Goal: Task Accomplishment & Management: Use online tool/utility

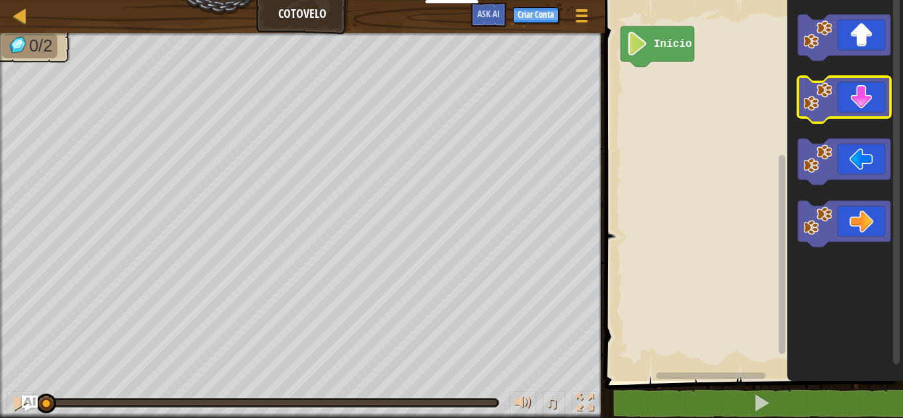
click at [867, 110] on icon "Espaço de trabalho do Blockly" at bounding box center [844, 100] width 93 height 46
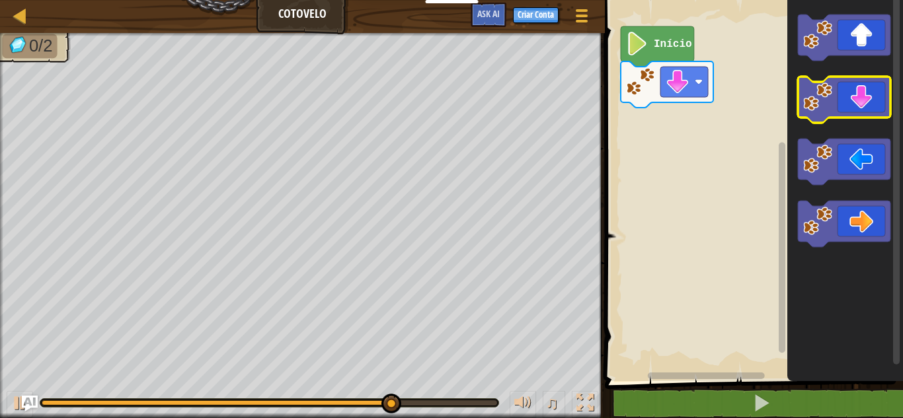
click at [879, 116] on icon "Espaço de trabalho do Blockly" at bounding box center [844, 100] width 93 height 46
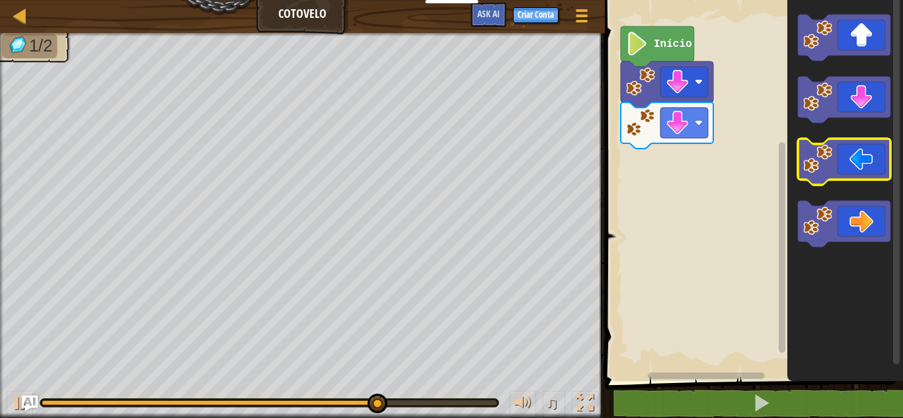
click at [842, 168] on icon "Espaço de trabalho do Blockly" at bounding box center [844, 162] width 93 height 46
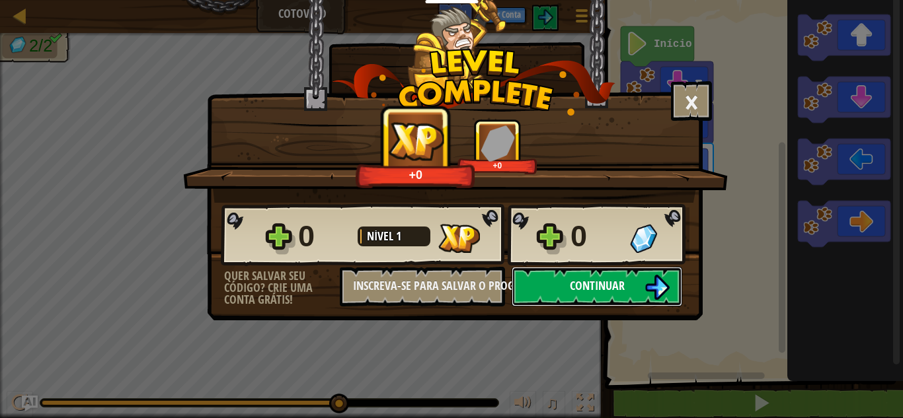
click at [613, 290] on span "Continuar" at bounding box center [597, 286] width 55 height 17
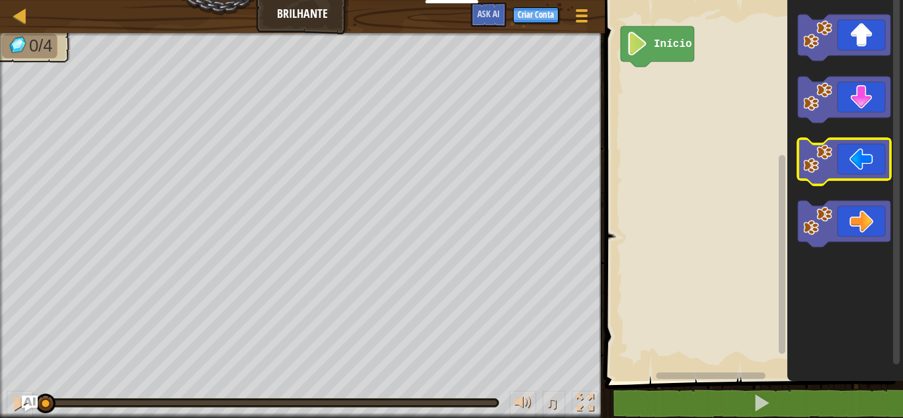
click at [823, 158] on image "Espaço de trabalho do Blockly" at bounding box center [817, 159] width 29 height 29
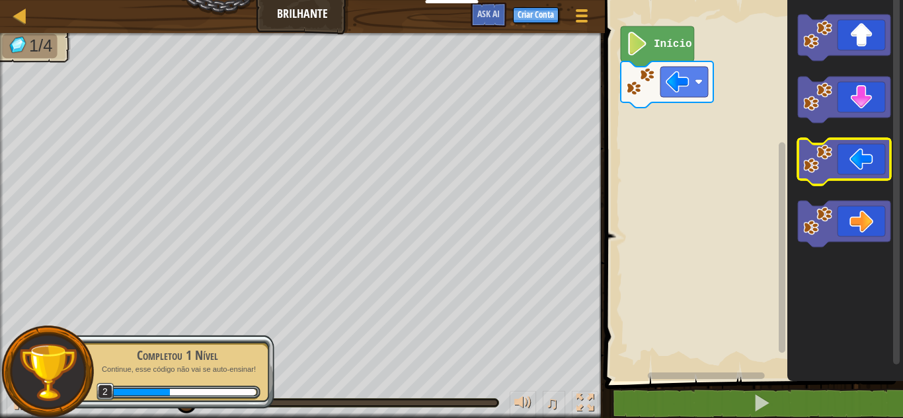
click at [841, 169] on icon "Espaço de trabalho do Blockly" at bounding box center [844, 162] width 93 height 46
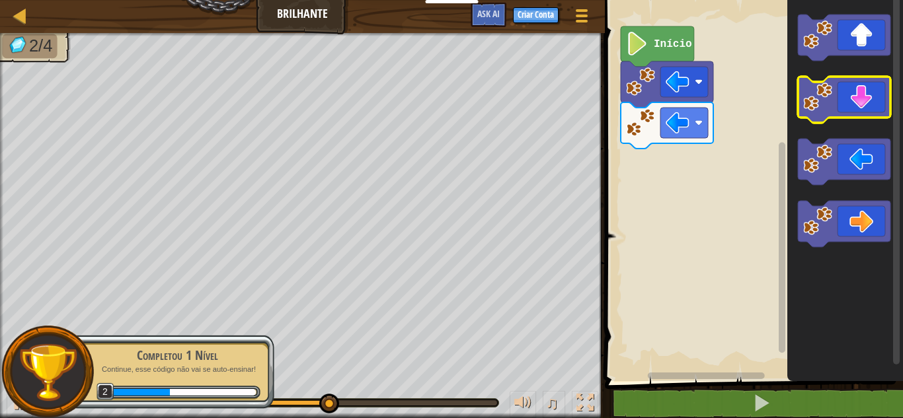
click at [812, 84] on g "Espaço de trabalho do Blockly" at bounding box center [844, 100] width 93 height 46
click at [832, 98] on image "Espaço de trabalho do Blockly" at bounding box center [817, 97] width 29 height 29
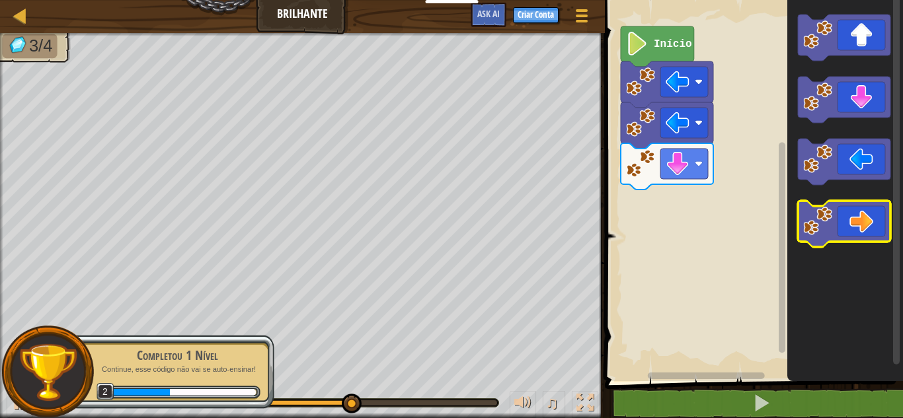
click at [863, 217] on icon "Espaço de trabalho do Blockly" at bounding box center [844, 224] width 93 height 46
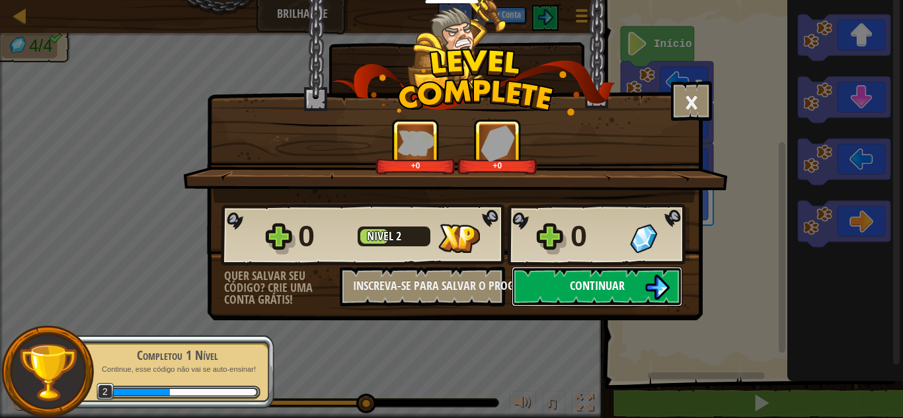
click at [587, 286] on span "Continuar" at bounding box center [597, 286] width 55 height 17
